Goal: Navigation & Orientation: Find specific page/section

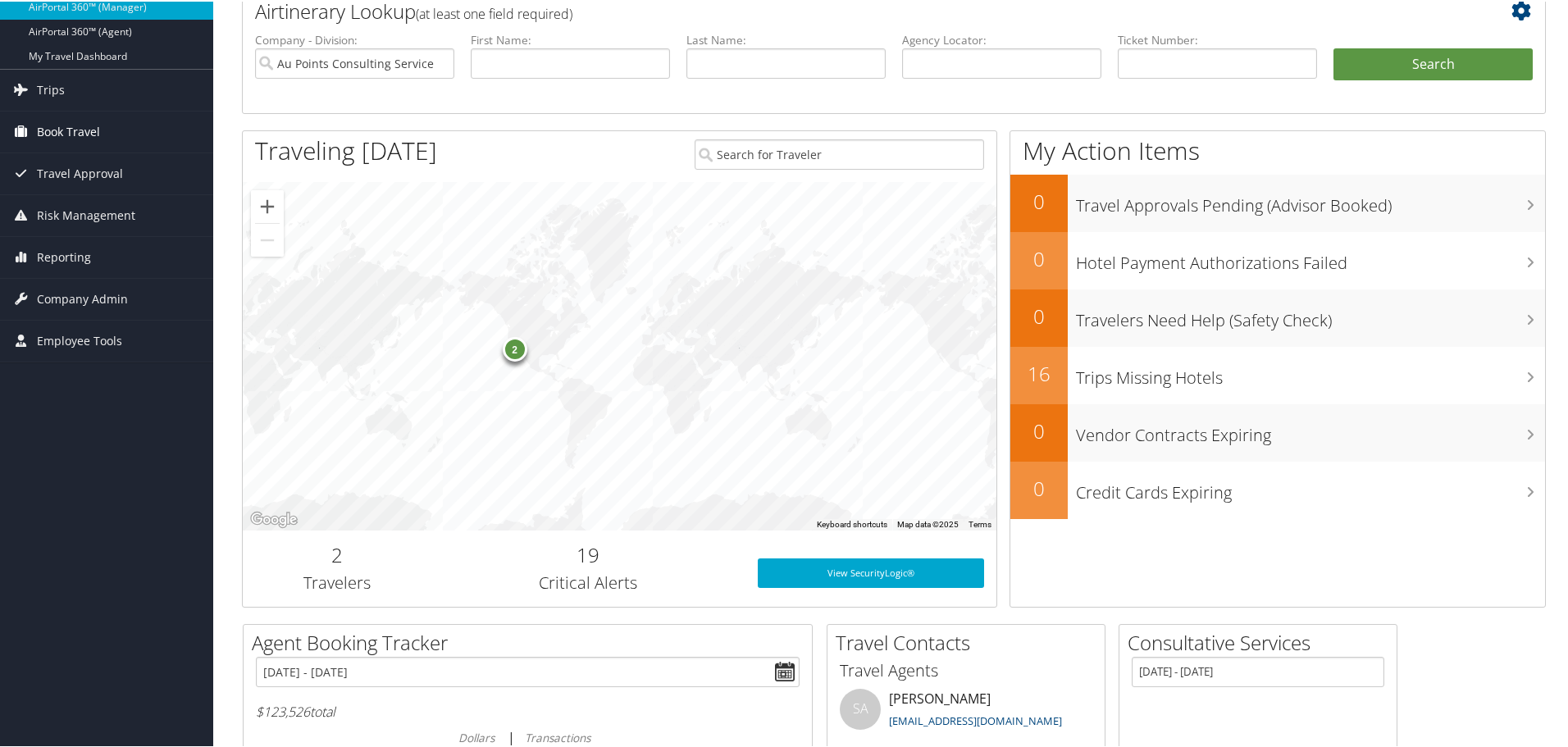
scroll to position [105, 0]
click at [112, 28] on link "AirPortal 360™ (Agent)" at bounding box center [107, 30] width 213 height 25
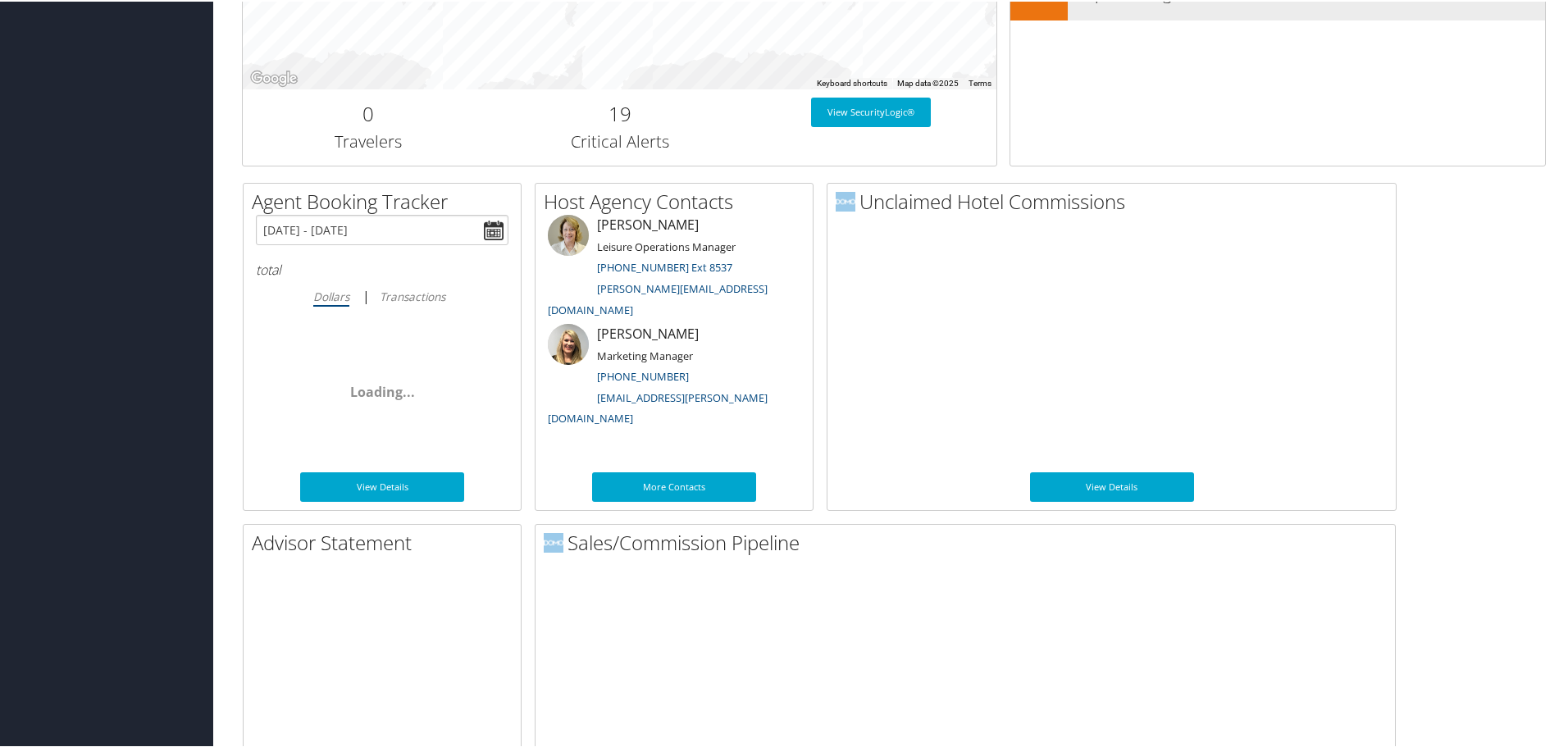
scroll to position [799, 0]
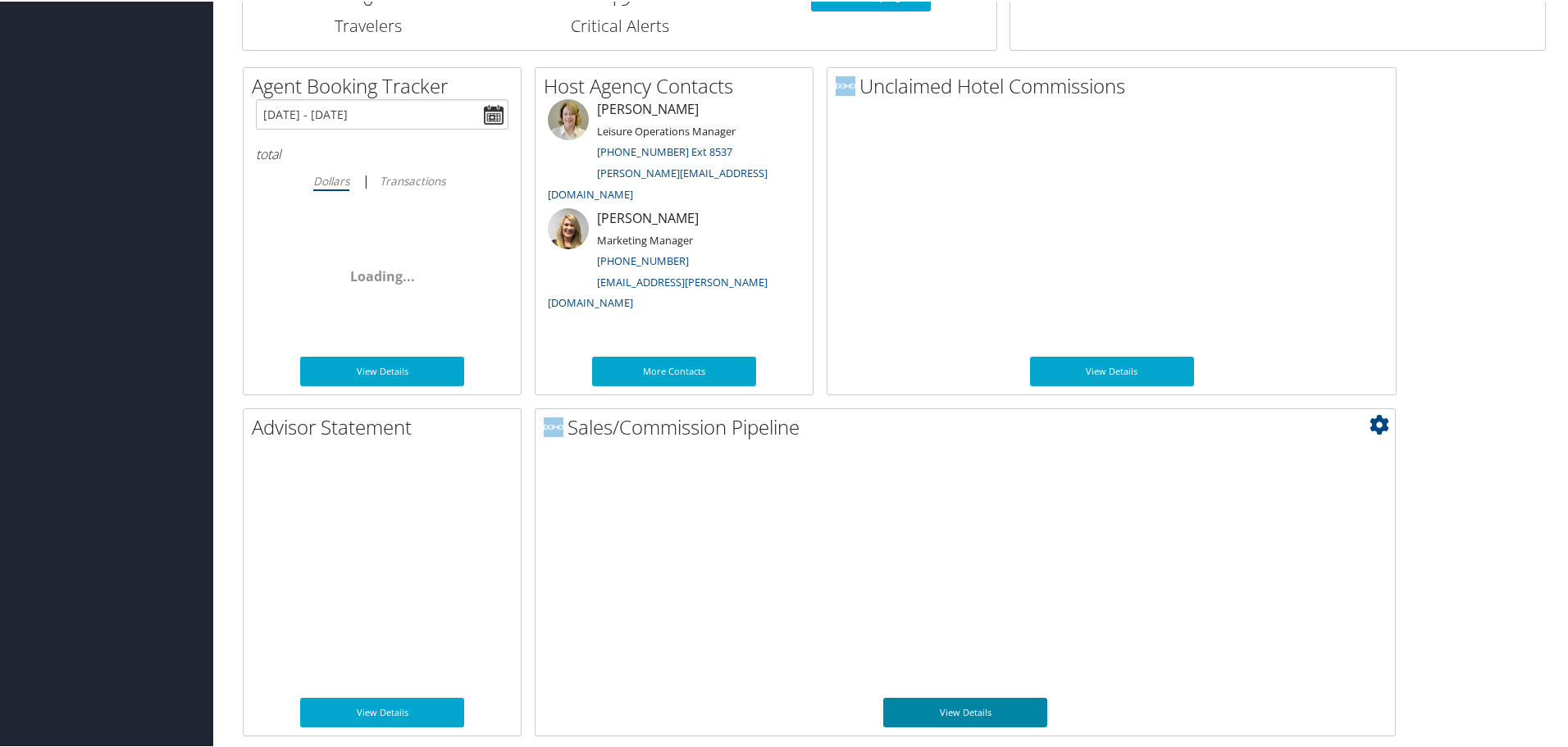
click at [970, 708] on link "View Details" at bounding box center [966, 711] width 164 height 30
